Goal: Task Accomplishment & Management: Manage account settings

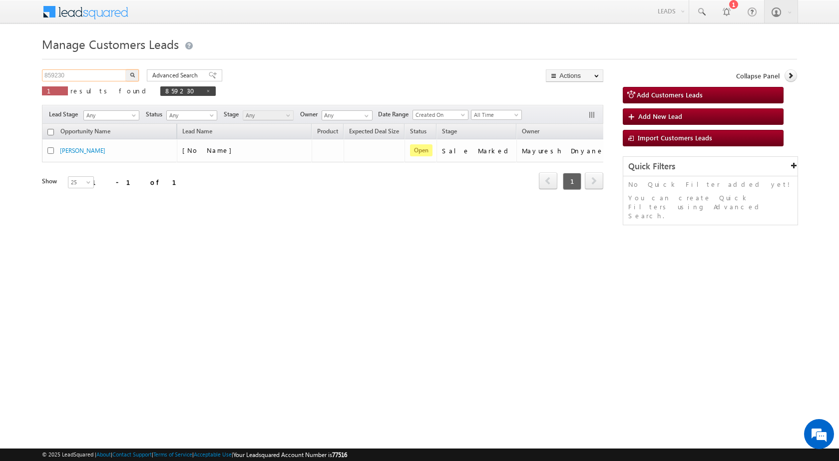
drag, startPoint x: 92, startPoint y: 71, endPoint x: 0, endPoint y: 65, distance: 92.6
click at [0, 65] on body "Menu [PERSON_NAME] sitar a7@ks erve." at bounding box center [419, 141] width 839 height 283
paste input "28232"
type input "828232"
click at [134, 74] on img "button" at bounding box center [132, 74] width 5 height 5
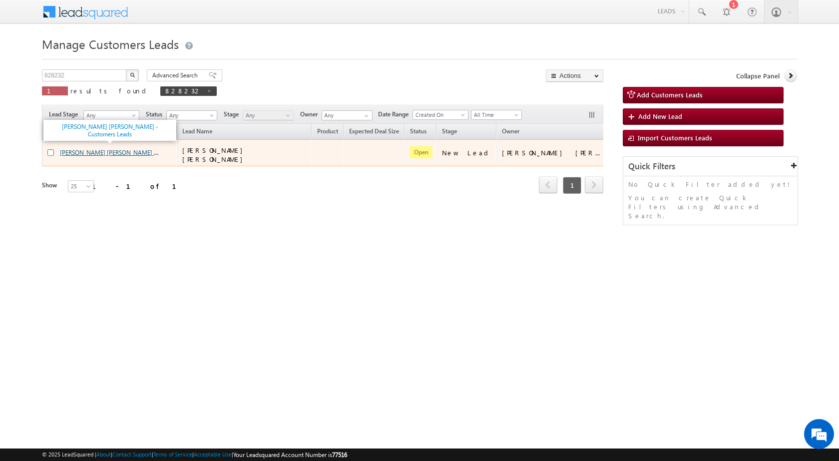
click at [89, 152] on link "[PERSON_NAME] [PERSON_NAME] - Customers Leads" at bounding box center [131, 152] width 142 height 8
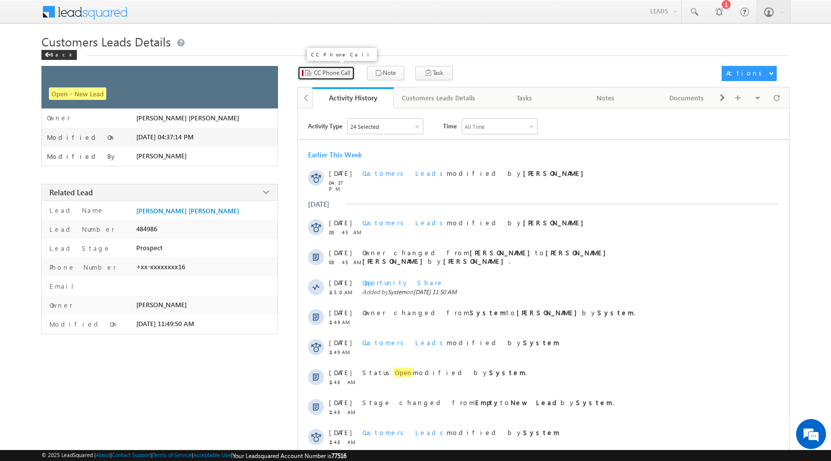
click at [330, 72] on span "CC Phone Call" at bounding box center [332, 72] width 36 height 9
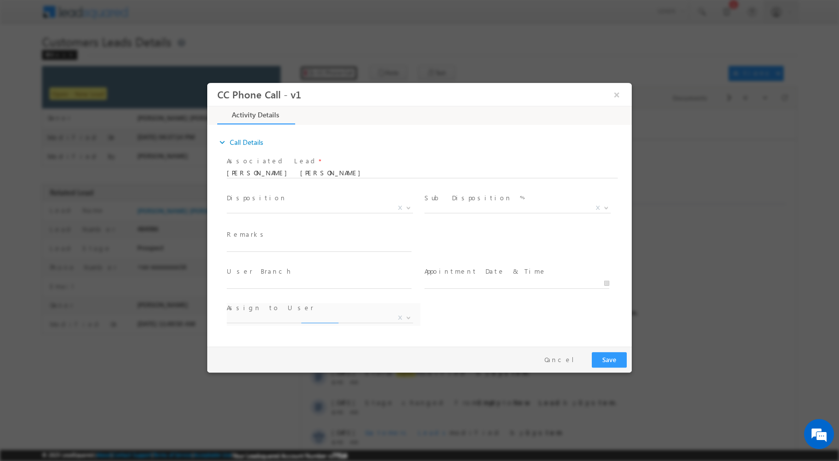
select select "[PERSON_NAME][EMAIL_ADDRESS][PERSON_NAME][DOMAIN_NAME]"
click at [404, 203] on span at bounding box center [407, 207] width 10 height 13
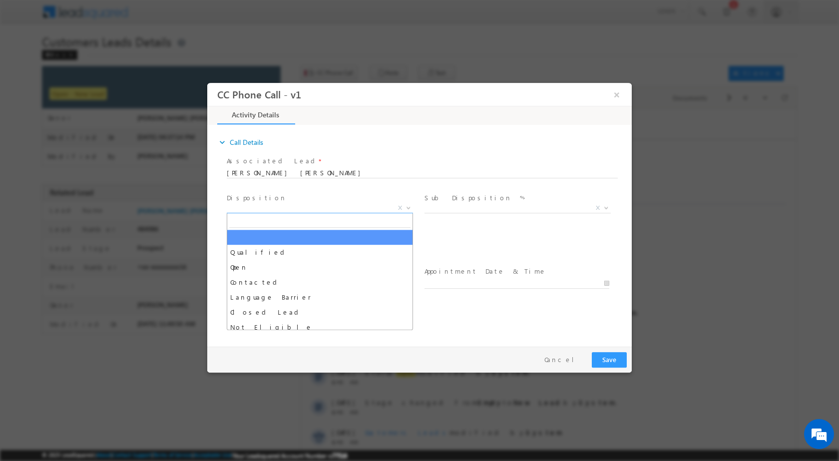
drag, startPoint x: 365, startPoint y: 239, endPoint x: 363, endPoint y: 246, distance: 7.1
click at [410, 207] on b at bounding box center [408, 206] width 6 height 3
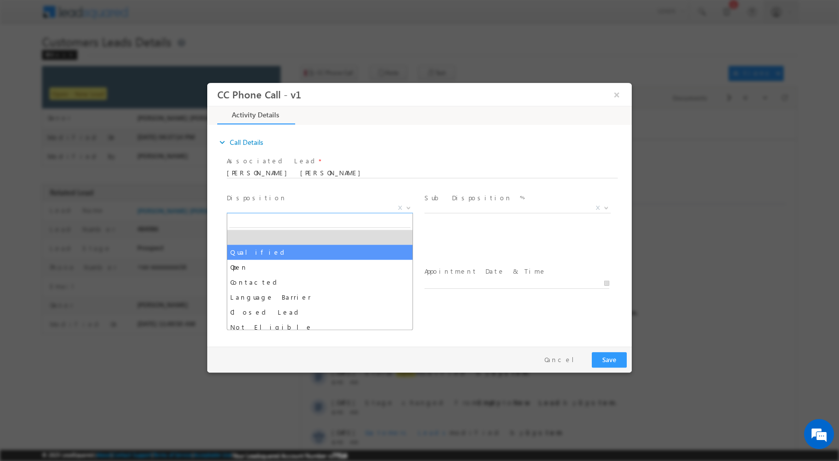
select select "Qualified"
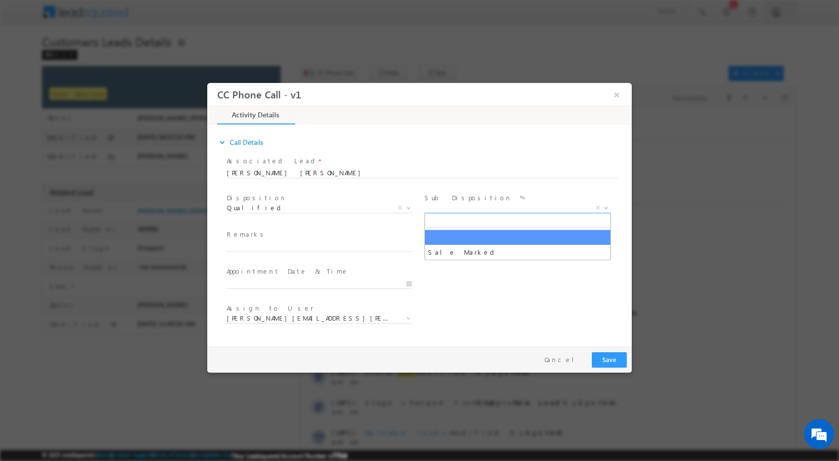
click at [603, 208] on b at bounding box center [606, 206] width 6 height 3
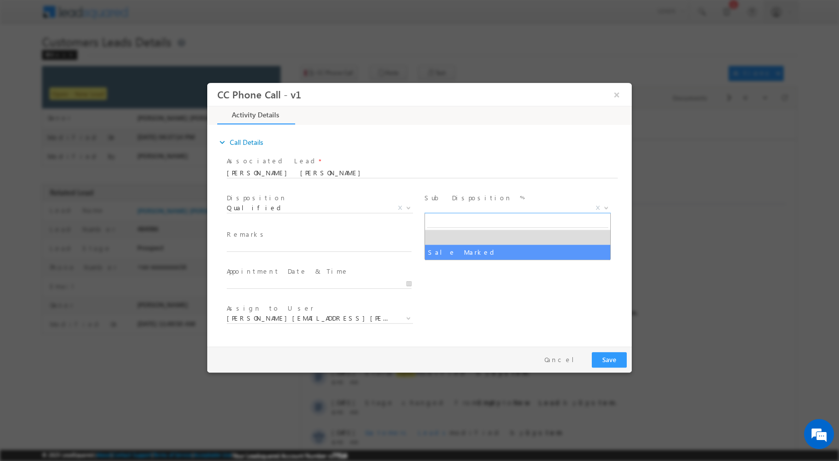
select select "Sale Marked"
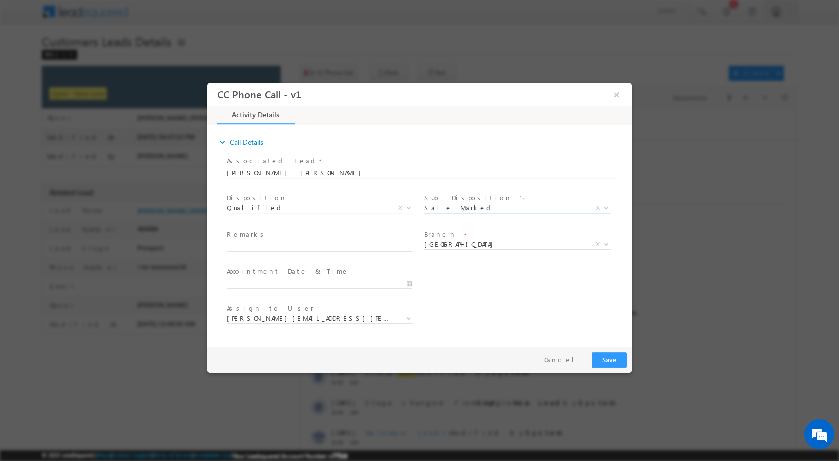
click at [416, 288] on div "Appointment Date & Time *" at bounding box center [324, 282] width 198 height 37
click at [413, 286] on div at bounding box center [324, 283] width 194 height 12
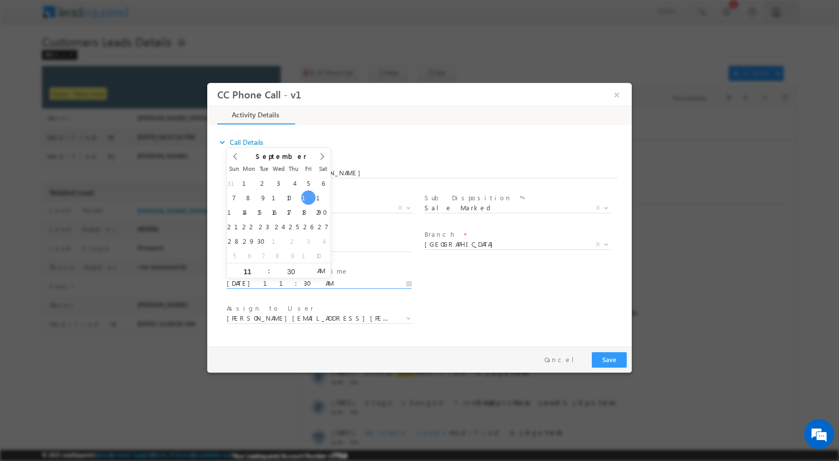
click at [407, 282] on input "09/12/2025 11:30 AM" at bounding box center [319, 283] width 185 height 10
type input "09/13/2025 11:30 AM"
click at [287, 270] on input "30" at bounding box center [290, 271] width 41 height 6
type input "00"
type input "09/13/2025 11:00 AM"
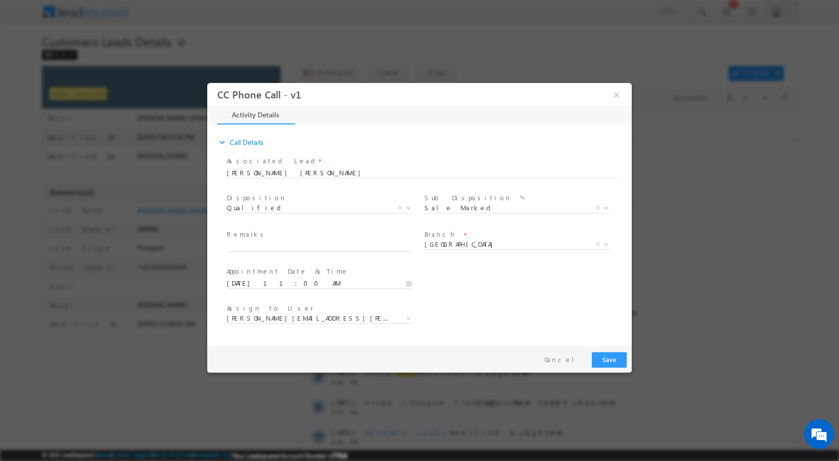
click at [474, 301] on div "Assign to User * ankush.deulkar@sgrlimited.in hastip.nandeshwar@sgrlimited.in m…" at bounding box center [428, 319] width 407 height 37
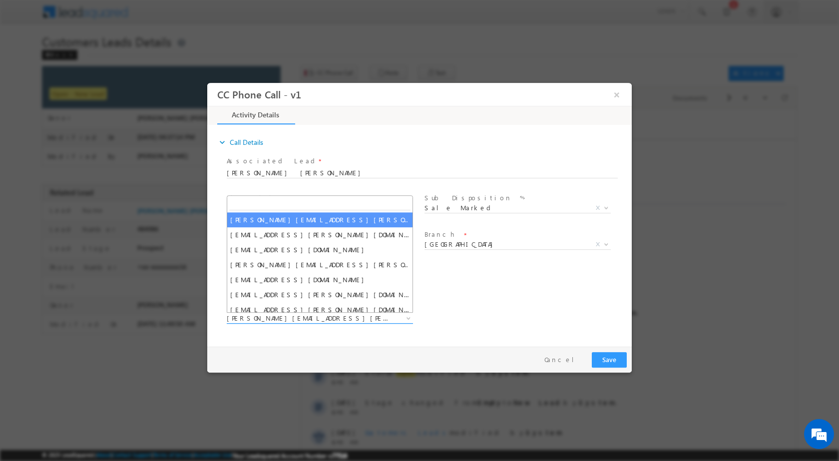
click at [413, 316] on span "ankush.deulkar@sgrlimited.in" at bounding box center [320, 318] width 186 height 10
type input "ashish.bhati@sgrlimited.in"
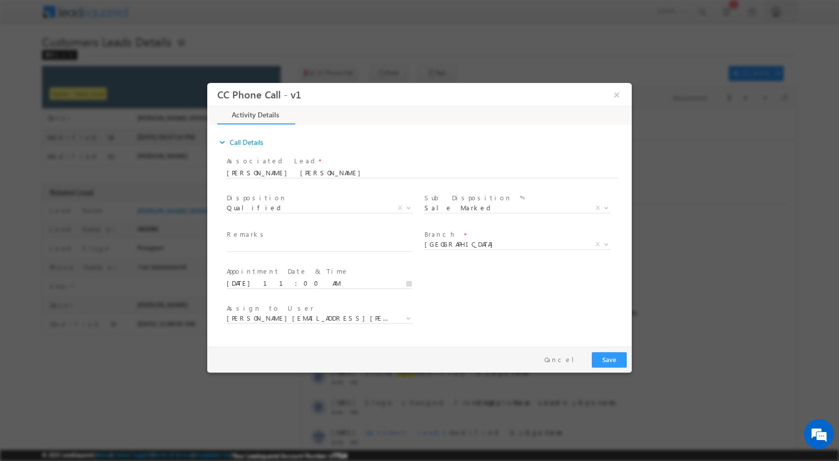
click at [373, 335] on span at bounding box center [319, 330] width 184 height 11
drag, startPoint x: 241, startPoint y: 236, endPoint x: 244, endPoint y: 246, distance: 10.9
click at [241, 236] on label "Remarks" at bounding box center [247, 233] width 40 height 9
click at [244, 246] on input "text" at bounding box center [319, 246] width 185 height 10
paste input "12/09-Customer name is ROBIN PURUSHOTTAM SONKAR Customer age is 51 yrs loan Typ…"
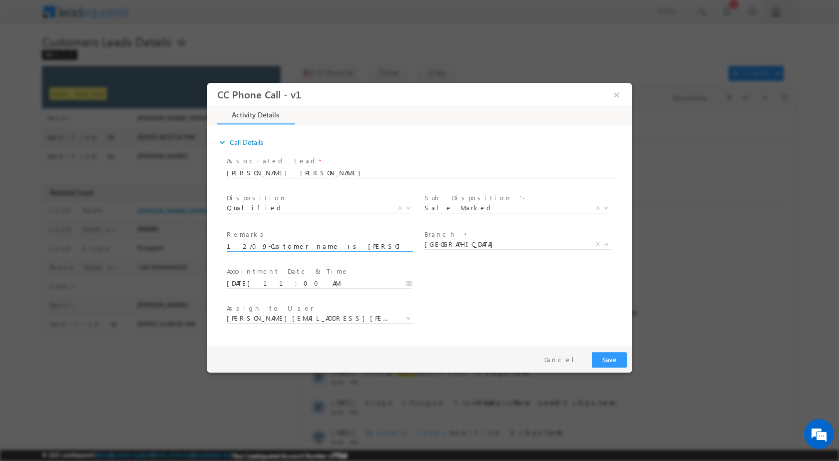
scroll to position [0, 443]
type input "12/09-Customer name is ROBIN PURUSHOTTAM SONKAR Customer age is 51 yrs loan Typ…"
click at [604, 357] on button "Save" at bounding box center [609, 359] width 35 height 15
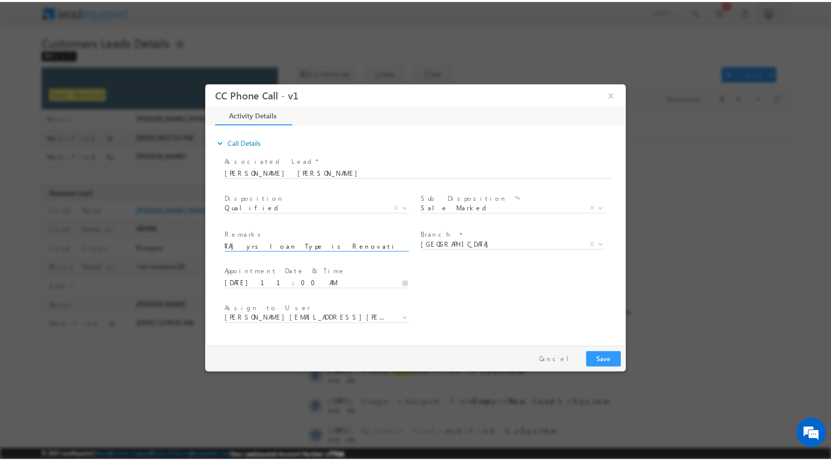
scroll to position [0, 0]
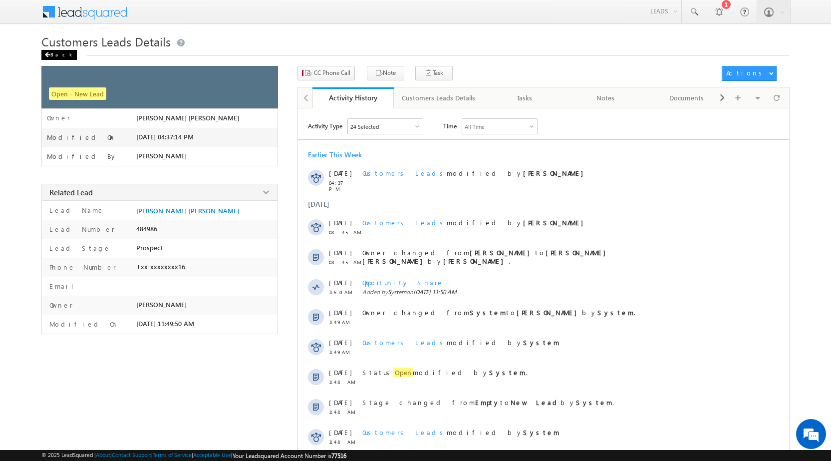
click at [61, 55] on div "Back" at bounding box center [58, 55] width 35 height 10
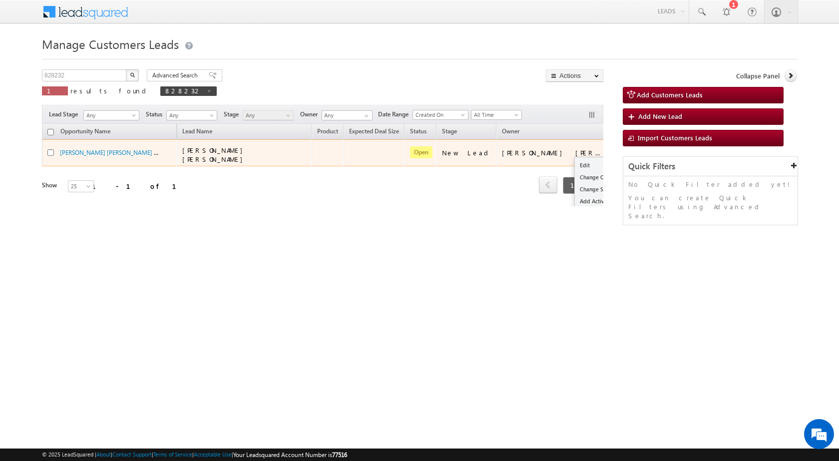
click at [606, 151] on td "Edit Change Owner Change Stage Add Activity Add Task Delete" at bounding box center [626, 152] width 41 height 27
click at [575, 166] on link "Edit" at bounding box center [600, 165] width 50 height 12
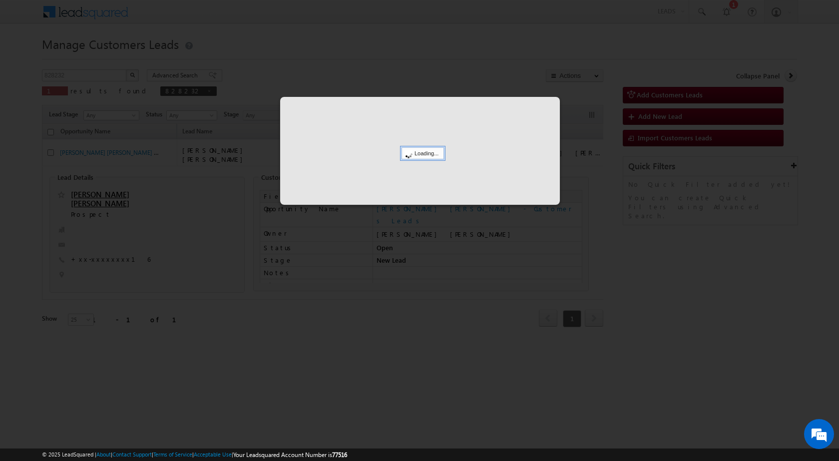
drag, startPoint x: 561, startPoint y: 161, endPoint x: 483, endPoint y: 151, distance: 79.0
click at [558, 161] on body "Menu Rubi Yadav sitar a7@ks erve." at bounding box center [419, 177] width 839 height 355
drag, startPoint x: 475, startPoint y: 150, endPoint x: 416, endPoint y: 146, distance: 59.0
click at [474, 149] on div at bounding box center [420, 151] width 280 height 108
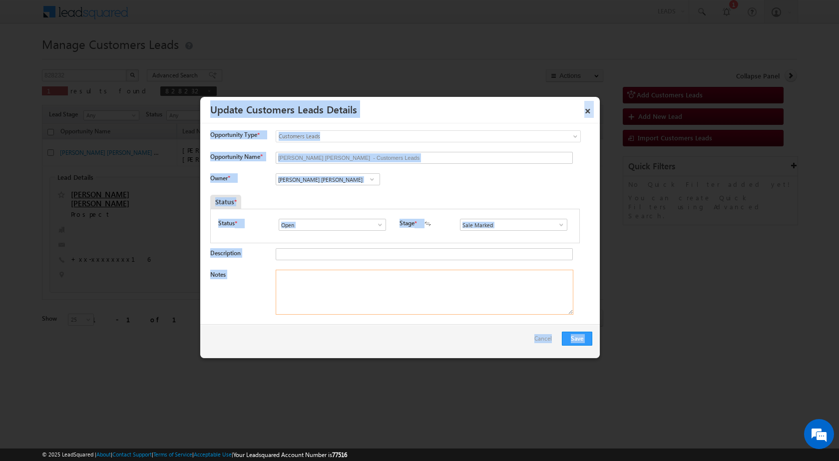
click at [339, 306] on textarea "Notes" at bounding box center [425, 292] width 298 height 45
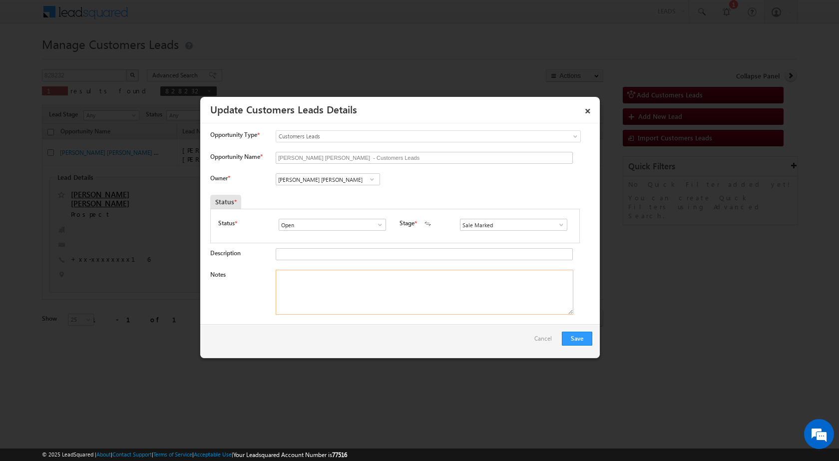
paste textarea "12/09-Customer name is ROBIN PURUSHOTTAM SONKAR Customer age is 51 yrs loan Typ…"
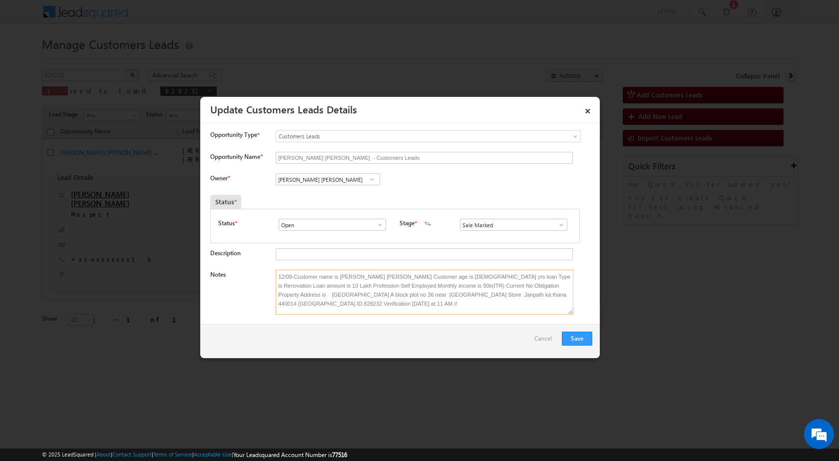
scroll to position [2, 0]
type textarea "12/09-Customer name is ROBIN PURUSHOTTAM SONKAR Customer age is 51 yrs loan Typ…"
click at [373, 181] on span at bounding box center [372, 179] width 10 height 8
paste input "ashish.bhati@sgrlimited.in"
click at [326, 198] on span "ashish.bhati@sgrlimited.in" at bounding box center [325, 198] width 90 height 7
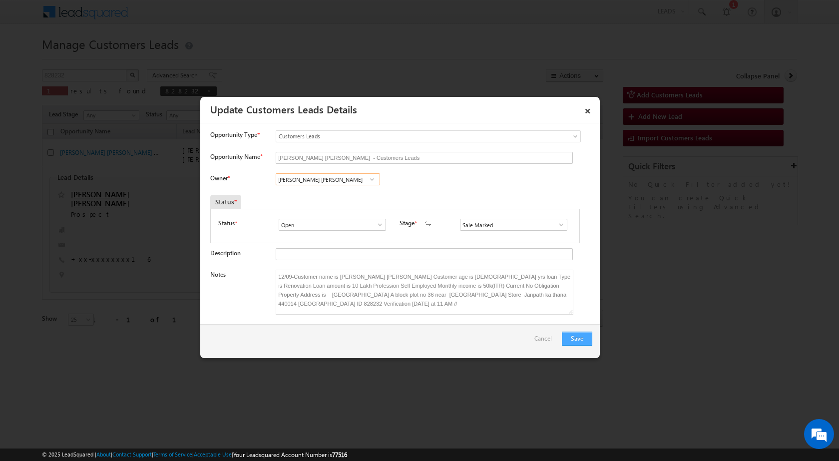
type input "[PERSON_NAME] [PERSON_NAME]"
click at [586, 344] on button "Save" at bounding box center [577, 339] width 30 height 14
